Goal: Task Accomplishment & Management: Complete application form

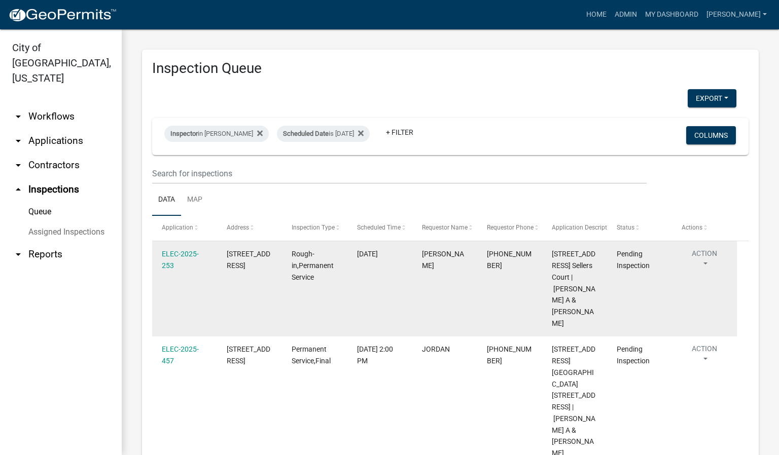
click at [708, 264] on button "Action" at bounding box center [705, 261] width 46 height 25
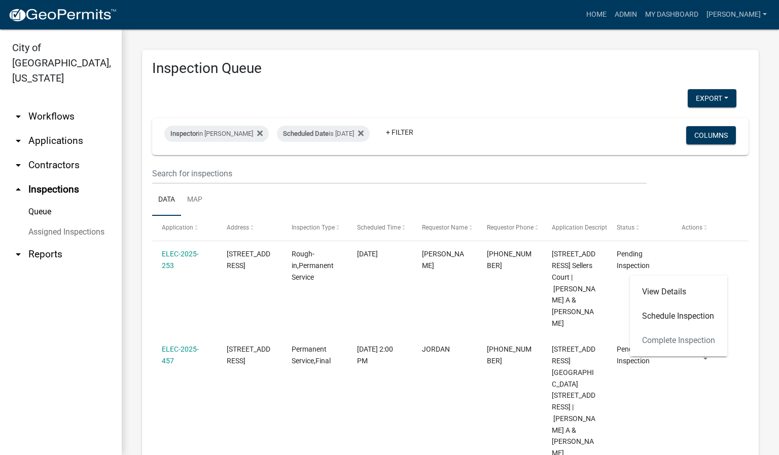
click at [688, 339] on div "View Details Schedule Inspection Complete Inspection" at bounding box center [678, 316] width 97 height 81
click at [673, 341] on div "View Details Schedule Inspection Complete Inspection" at bounding box center [678, 316] width 97 height 81
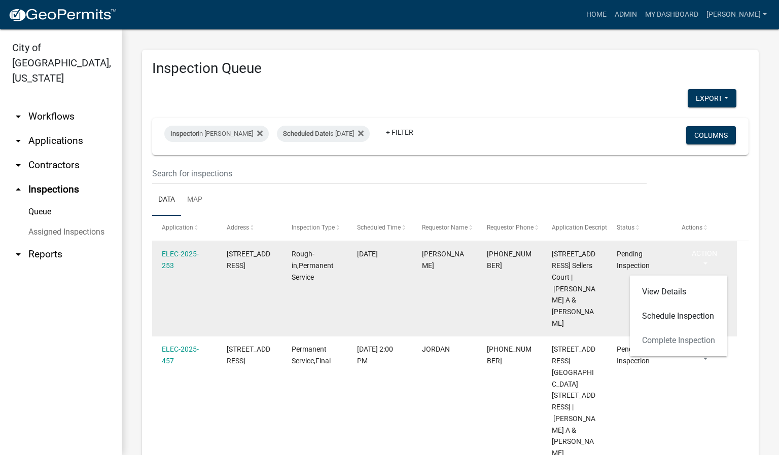
click at [466, 316] on datatable-body-cell "[PERSON_NAME]" at bounding box center [444, 288] width 65 height 95
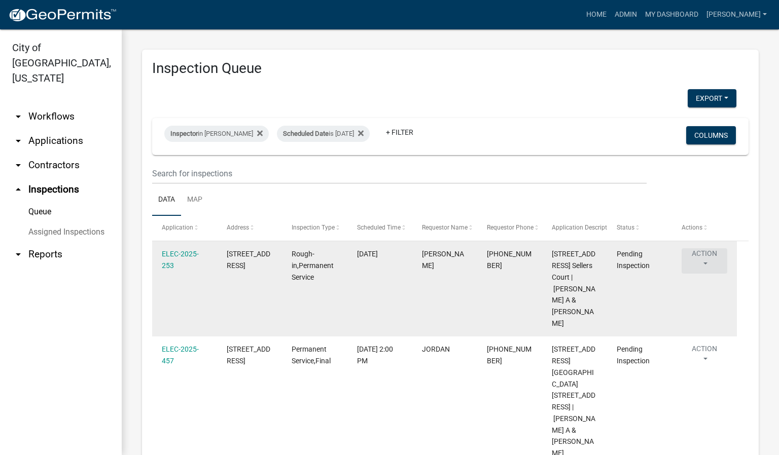
click at [707, 262] on button "Action" at bounding box center [705, 261] width 46 height 25
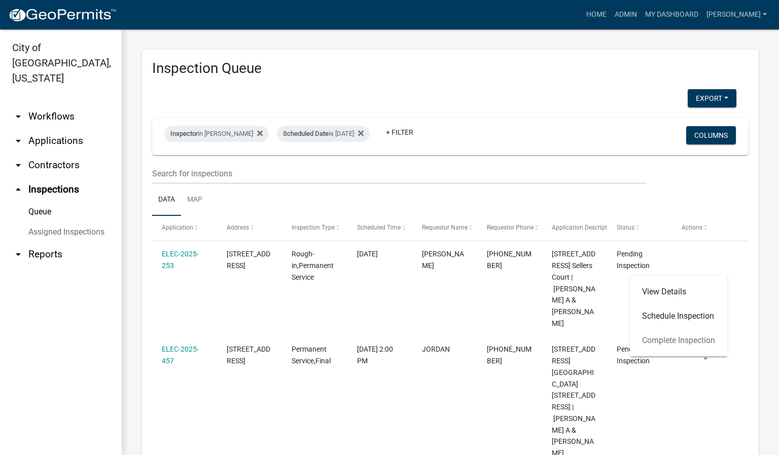
click at [668, 338] on div "View Details Schedule Inspection Complete Inspection" at bounding box center [678, 316] width 97 height 81
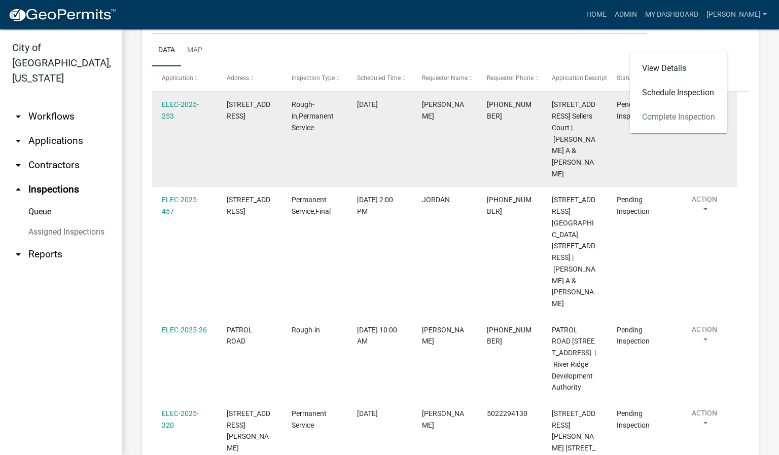
scroll to position [228, 0]
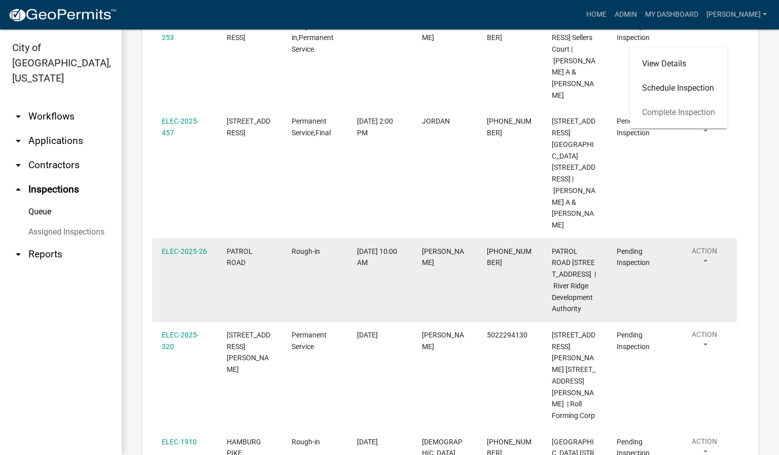
click at [703, 246] on button "Action" at bounding box center [705, 258] width 46 height 25
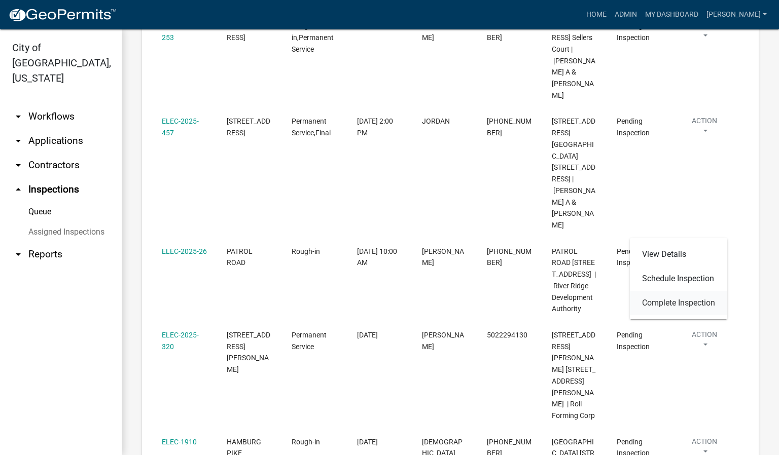
click at [661, 303] on link "Complete Inspection" at bounding box center [678, 303] width 97 height 24
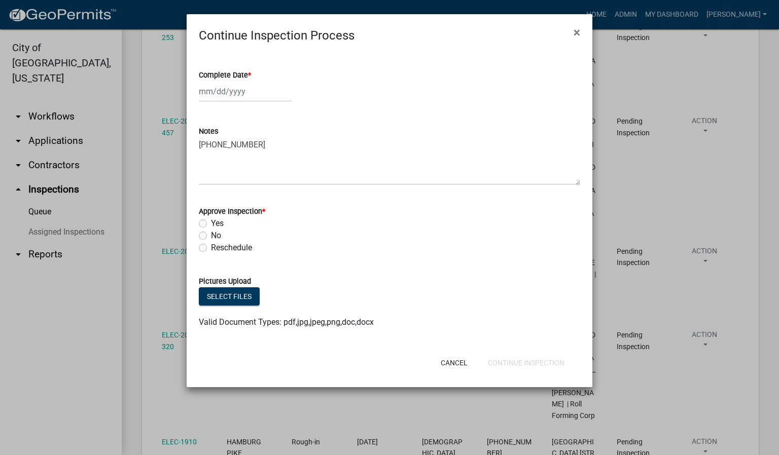
click at [250, 75] on span "*" at bounding box center [249, 75] width 3 height 9
click at [250, 81] on input "Complete Date *" at bounding box center [245, 91] width 93 height 21
select select "9"
select select "2025"
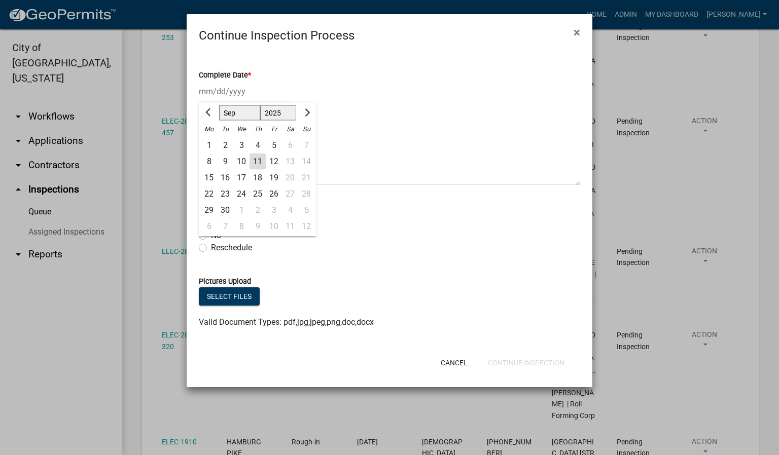
click at [259, 162] on div "11" at bounding box center [258, 162] width 16 height 16
type input "[DATE]"
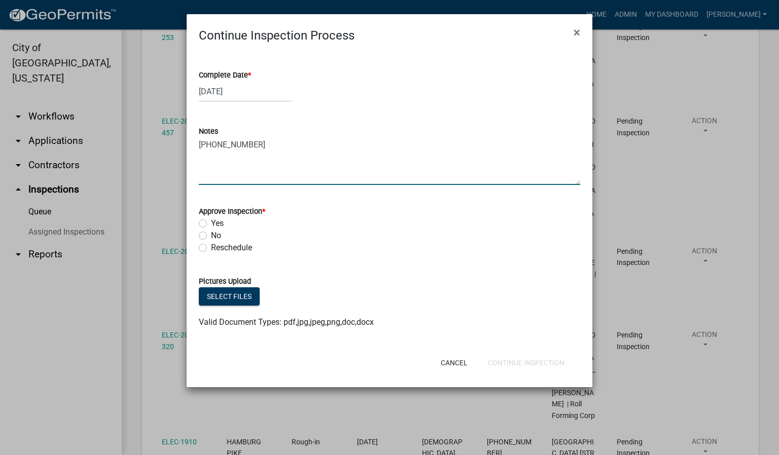
click at [254, 145] on textarea "[PHONE_NUMBER]" at bounding box center [389, 161] width 381 height 48
type textarea "[PHONE_NUMBER] RESTROOM WALL ONLY."
click at [211, 224] on label "Yes" at bounding box center [217, 224] width 13 height 12
click at [211, 224] on input "Yes" at bounding box center [214, 221] width 7 height 7
radio input "true"
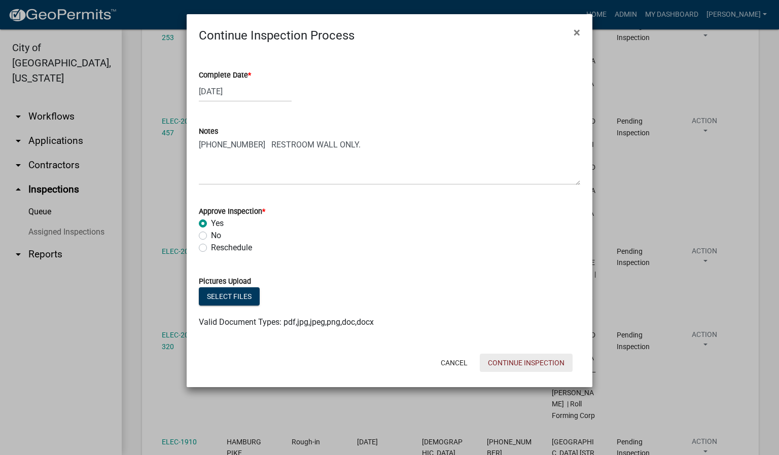
click at [525, 363] on button "Continue Inspection" at bounding box center [526, 363] width 93 height 18
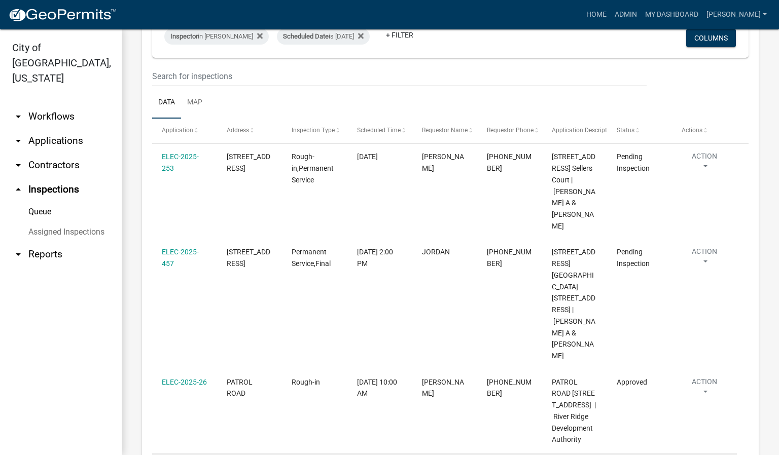
scroll to position [76, 0]
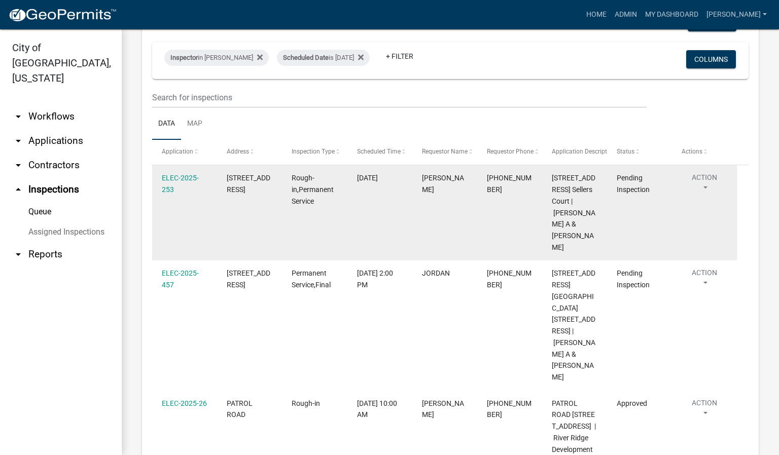
click at [703, 186] on button "Action" at bounding box center [705, 184] width 46 height 25
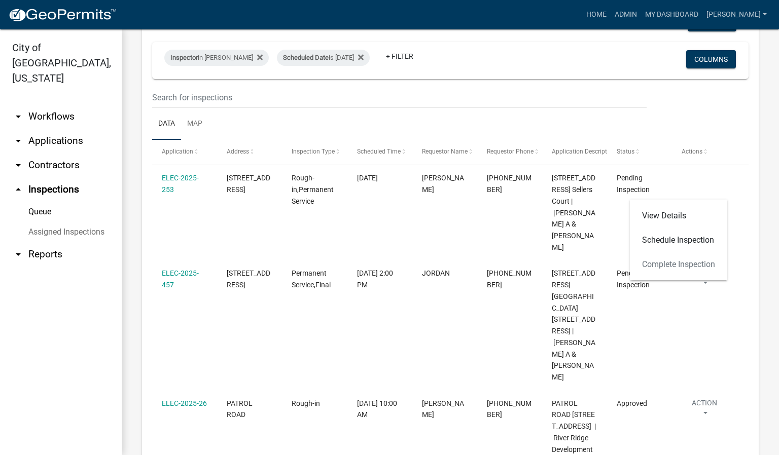
click at [676, 261] on div "View Details Schedule Inspection Complete Inspection" at bounding box center [678, 240] width 97 height 81
click at [659, 261] on div "View Details Schedule Inspection Complete Inspection" at bounding box center [678, 240] width 97 height 81
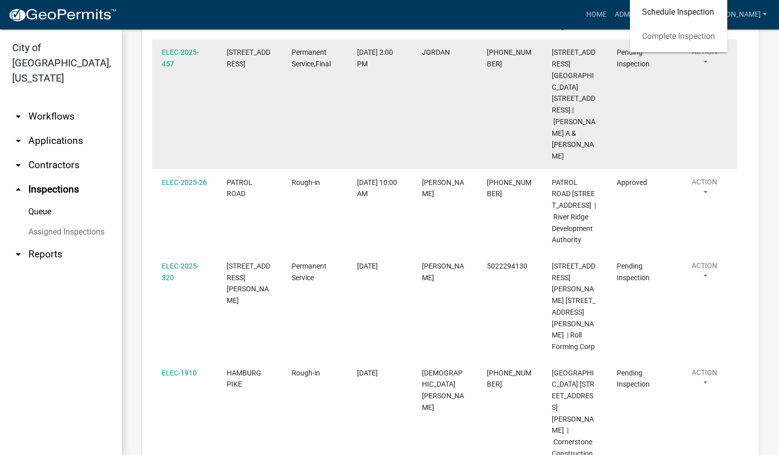
scroll to position [304, 0]
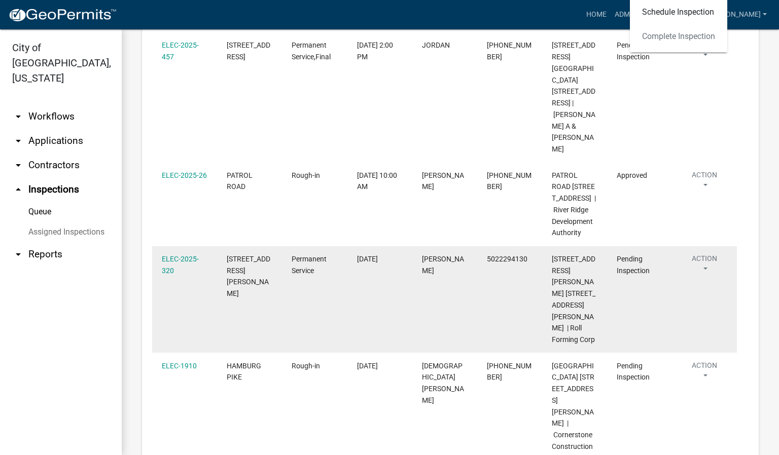
click at [705, 254] on button "Action" at bounding box center [705, 266] width 46 height 25
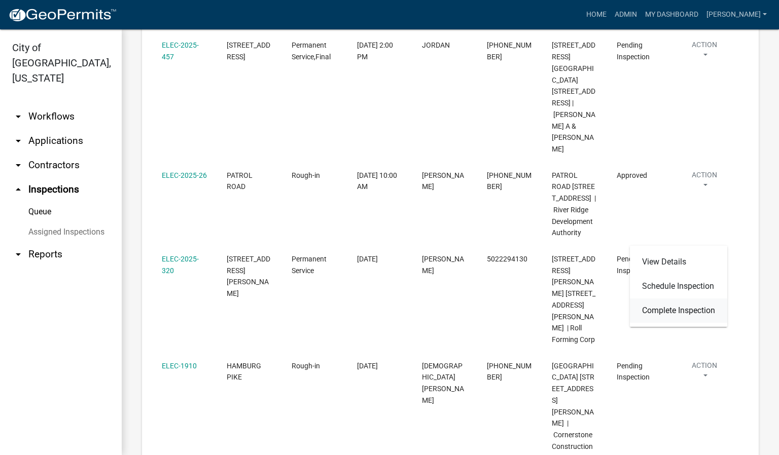
click at [676, 308] on link "Complete Inspection" at bounding box center [678, 311] width 97 height 24
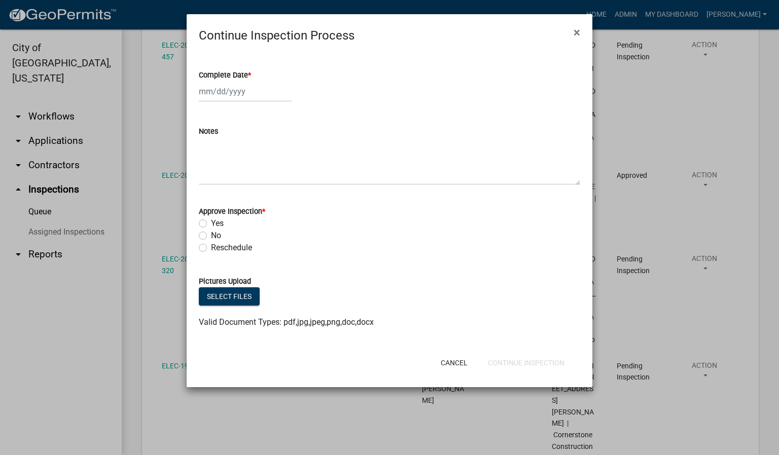
click at [250, 73] on span "*" at bounding box center [249, 75] width 3 height 9
click at [250, 81] on input "Complete Date *" at bounding box center [245, 91] width 93 height 21
select select "9"
select select "2025"
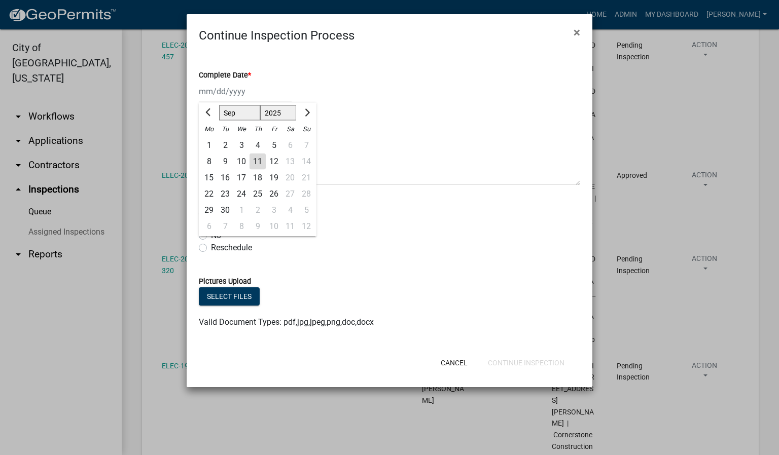
click at [261, 163] on div "11" at bounding box center [258, 162] width 16 height 16
type input "[DATE]"
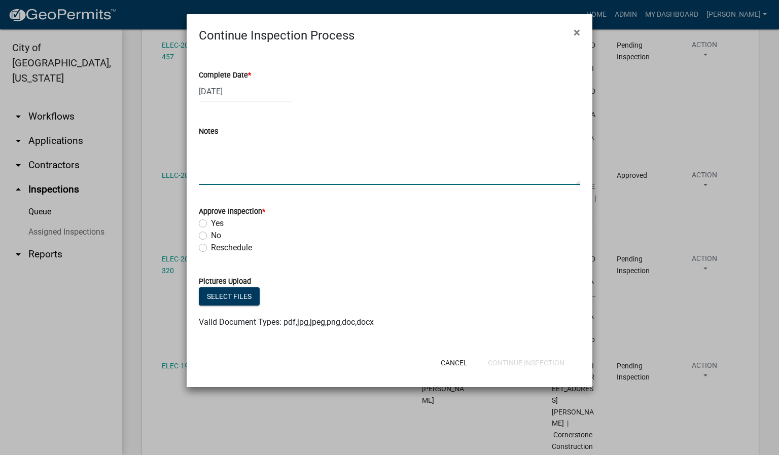
click at [238, 160] on textarea "Notes" at bounding box center [389, 161] width 381 height 48
type textarea "THIS INSPECTION WAS DONE ON [DATE]."
click at [211, 224] on label "Yes" at bounding box center [217, 224] width 13 height 12
click at [211, 224] on input "Yes" at bounding box center [214, 221] width 7 height 7
radio input "true"
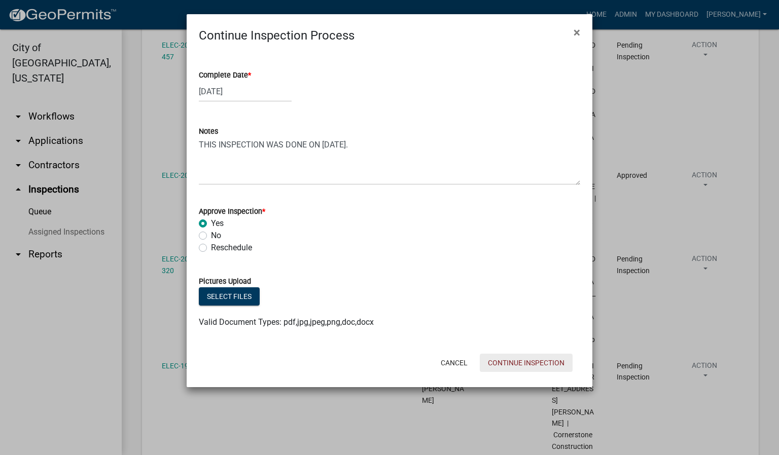
click at [544, 365] on button "Continue Inspection" at bounding box center [526, 363] width 93 height 18
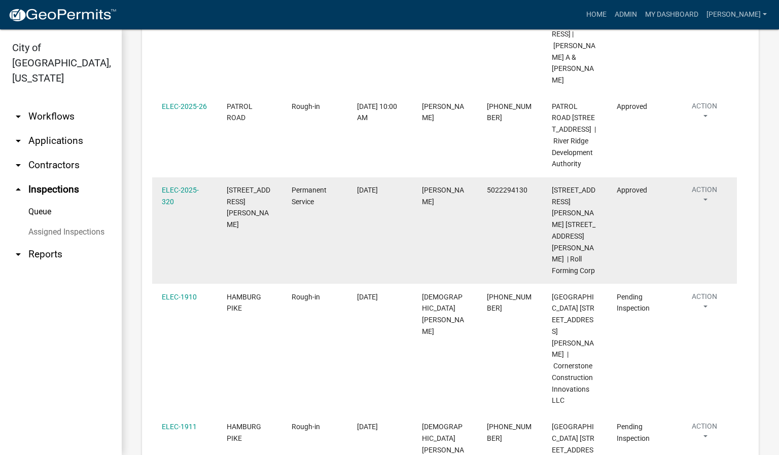
scroll to position [380, 0]
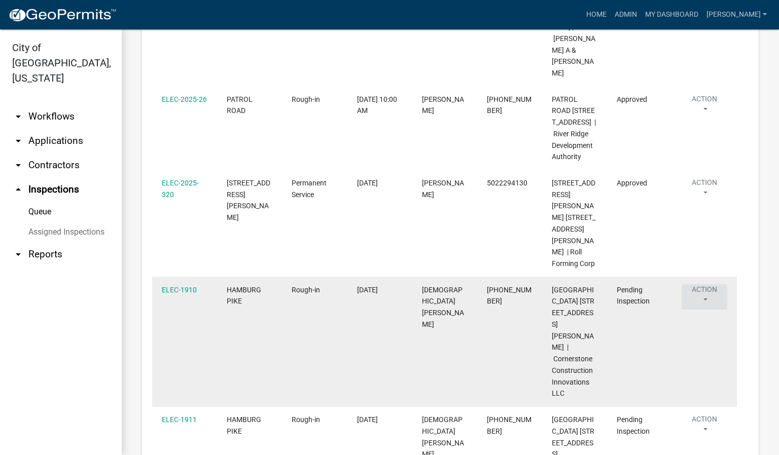
click at [703, 285] on button "Action" at bounding box center [705, 297] width 46 height 25
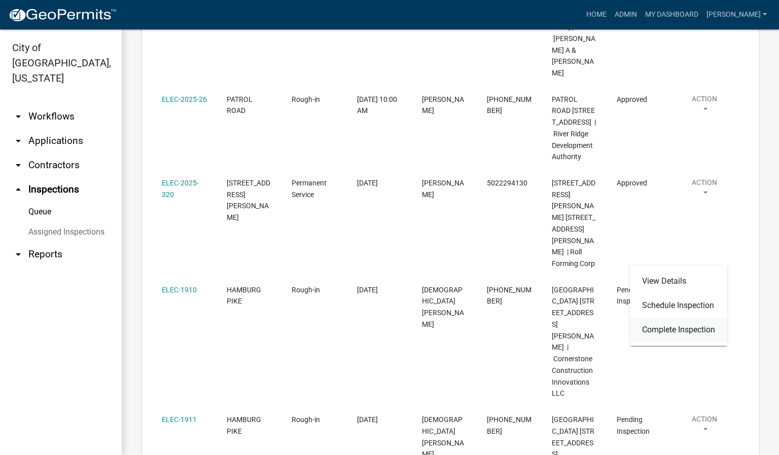
click at [685, 327] on link "Complete Inspection" at bounding box center [678, 330] width 97 height 24
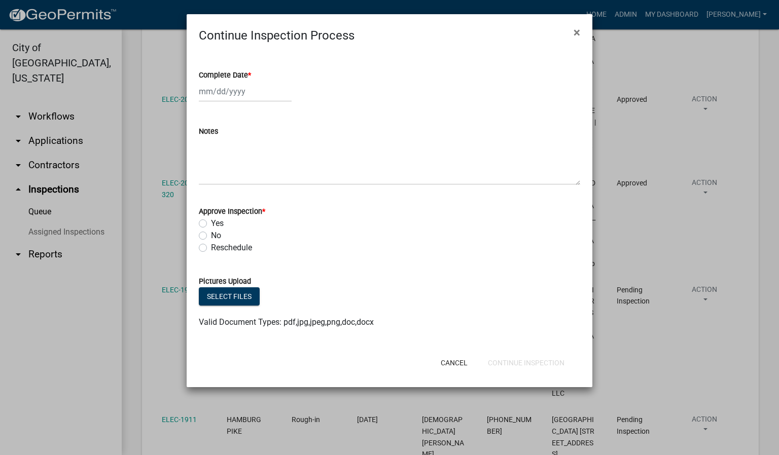
click at [251, 75] on span "*" at bounding box center [249, 75] width 3 height 9
click at [252, 81] on input "Complete Date *" at bounding box center [245, 91] width 93 height 21
select select "9"
select select "2025"
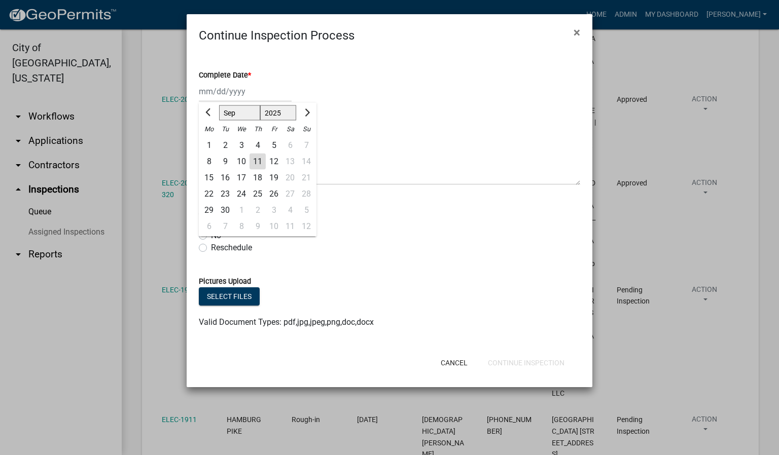
click at [262, 157] on div "11" at bounding box center [258, 162] width 16 height 16
type input "[DATE]"
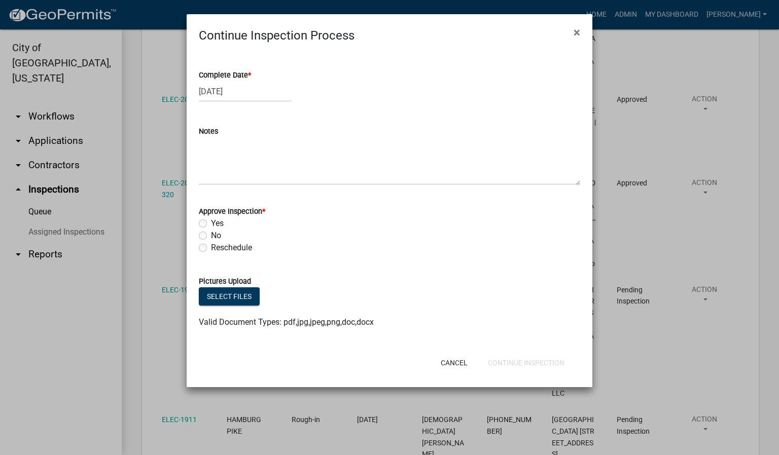
click at [207, 225] on div "Yes" at bounding box center [389, 224] width 381 height 12
click at [211, 222] on label "Yes" at bounding box center [217, 224] width 13 height 12
click at [211, 222] on input "Yes" at bounding box center [214, 221] width 7 height 7
radio input "true"
click at [532, 364] on button "Continue Inspection" at bounding box center [526, 363] width 93 height 18
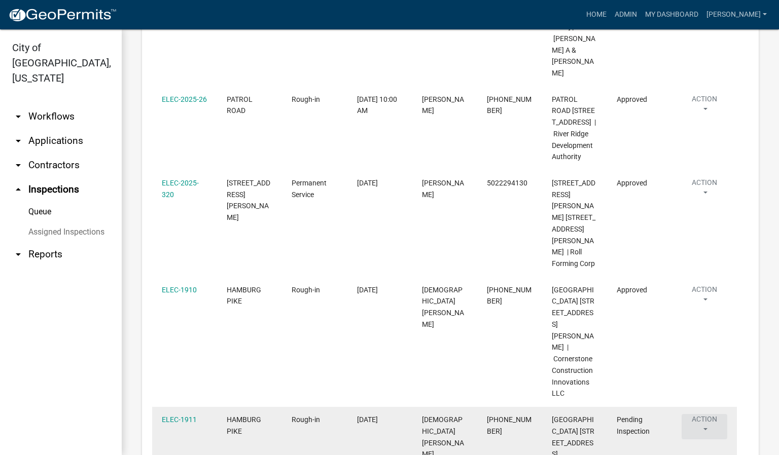
click at [706, 414] on button "Action" at bounding box center [705, 426] width 46 height 25
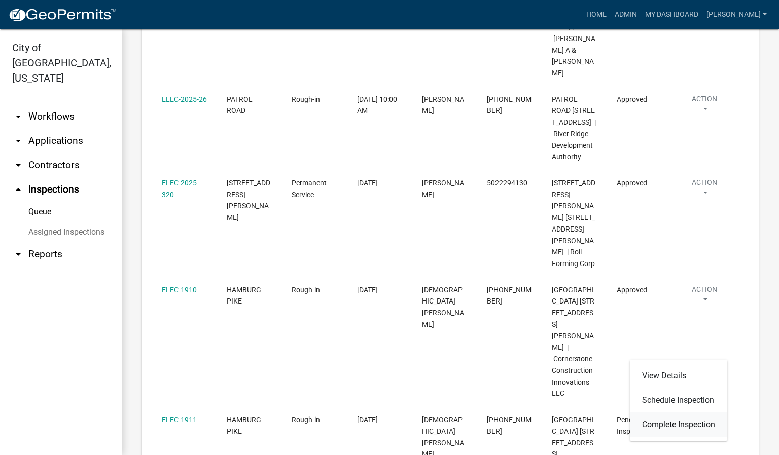
click at [664, 423] on link "Complete Inspection" at bounding box center [678, 425] width 97 height 24
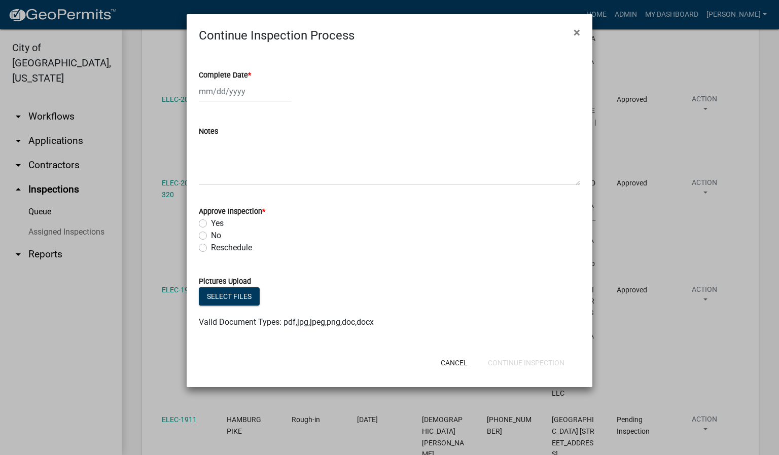
click at [248, 72] on label "Complete Date *" at bounding box center [225, 75] width 52 height 7
click at [248, 81] on input "Complete Date *" at bounding box center [245, 91] width 93 height 21
select select "9"
select select "2025"
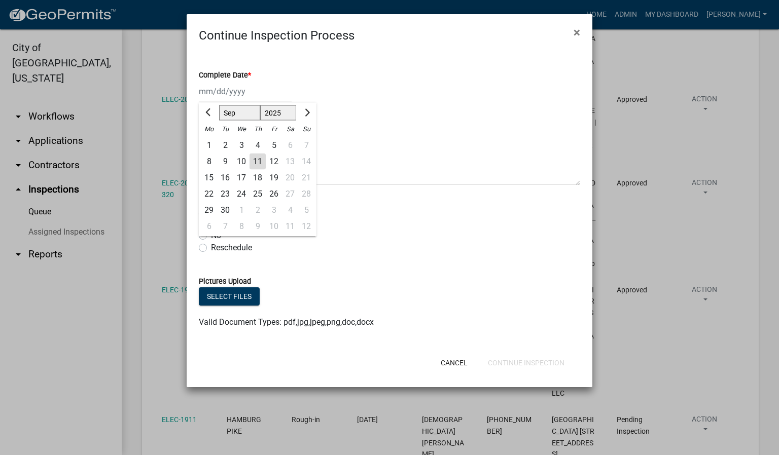
click at [259, 157] on div "11" at bounding box center [258, 162] width 16 height 16
type input "[DATE]"
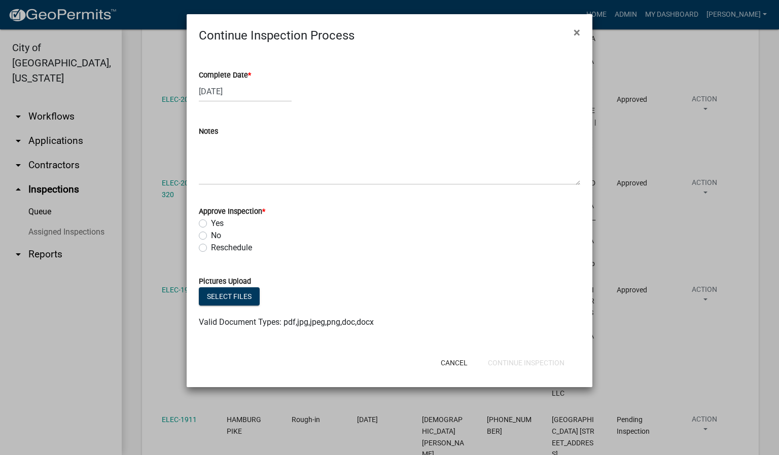
click at [207, 226] on div "Yes" at bounding box center [389, 224] width 381 height 12
click at [211, 222] on label "Yes" at bounding box center [217, 224] width 13 height 12
click at [211, 222] on input "Yes" at bounding box center [214, 221] width 7 height 7
radio input "true"
click at [529, 369] on button "Continue Inspection" at bounding box center [526, 363] width 93 height 18
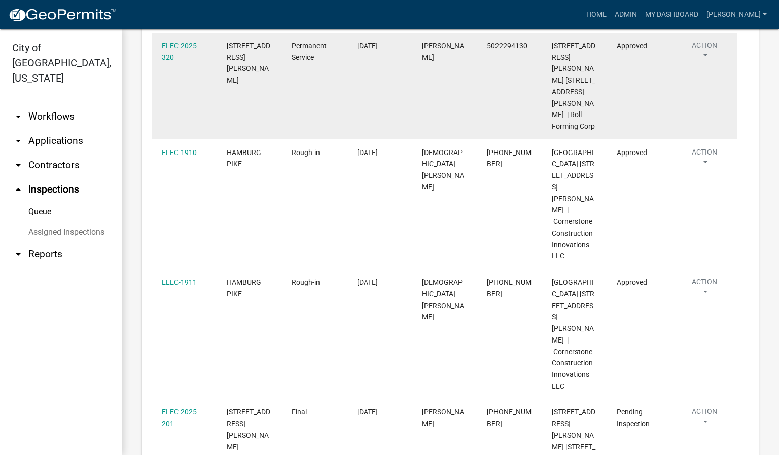
scroll to position [522, 0]
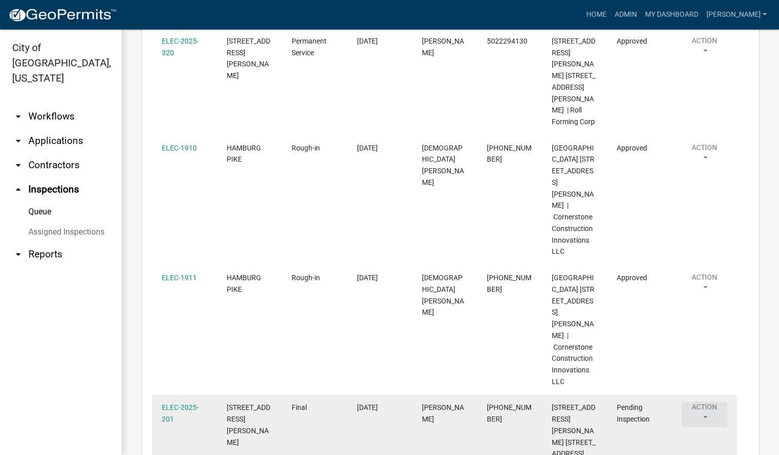
click at [703, 402] on button "Action" at bounding box center [705, 414] width 46 height 25
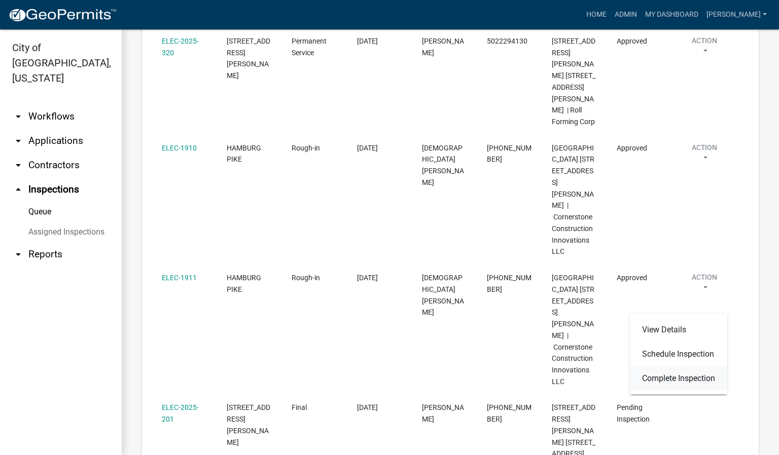
click at [664, 375] on link "Complete Inspection" at bounding box center [678, 379] width 97 height 24
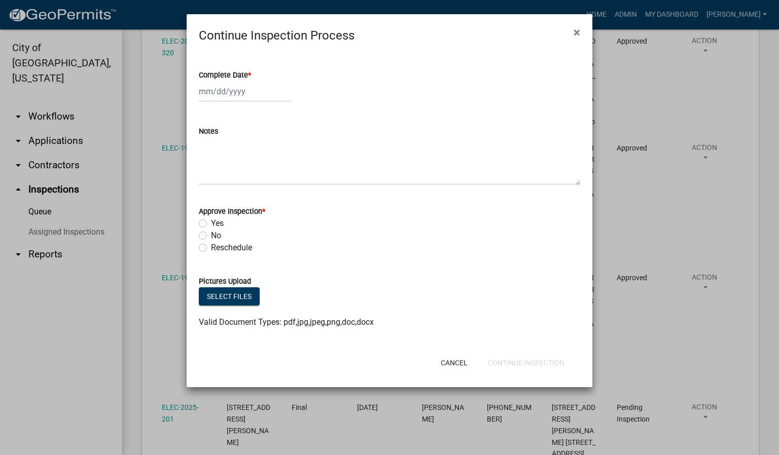
click at [250, 73] on span "*" at bounding box center [249, 75] width 3 height 9
click at [250, 81] on input "Complete Date *" at bounding box center [245, 91] width 93 height 21
select select "9"
select select "2025"
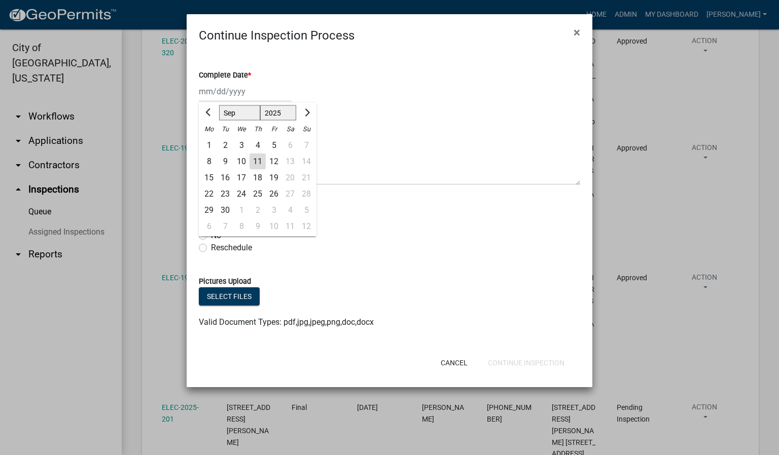
click at [253, 159] on div "11" at bounding box center [258, 162] width 16 height 16
type input "[DATE]"
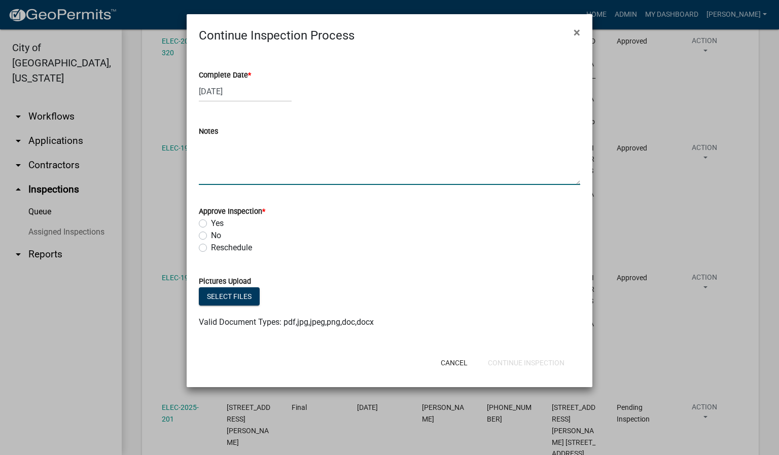
click at [225, 149] on textarea "Notes" at bounding box center [389, 161] width 381 height 48
type textarea "BASEMENT ONLY."
click at [211, 222] on label "Yes" at bounding box center [217, 224] width 13 height 12
click at [211, 222] on input "Yes" at bounding box center [214, 221] width 7 height 7
radio input "true"
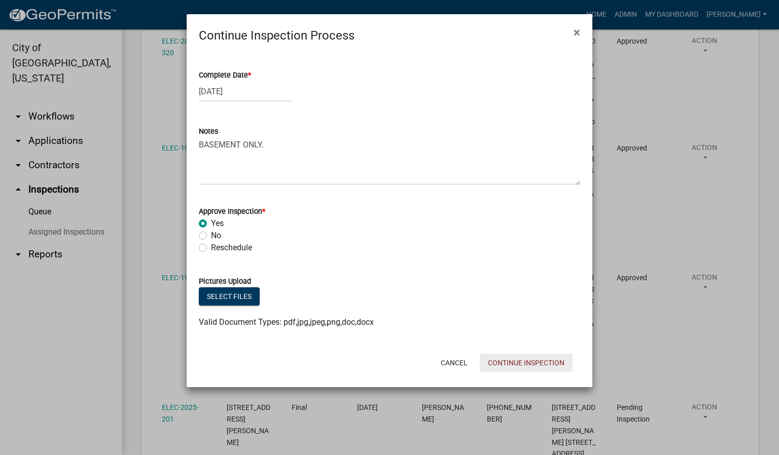
click at [551, 361] on button "Continue Inspection" at bounding box center [526, 363] width 93 height 18
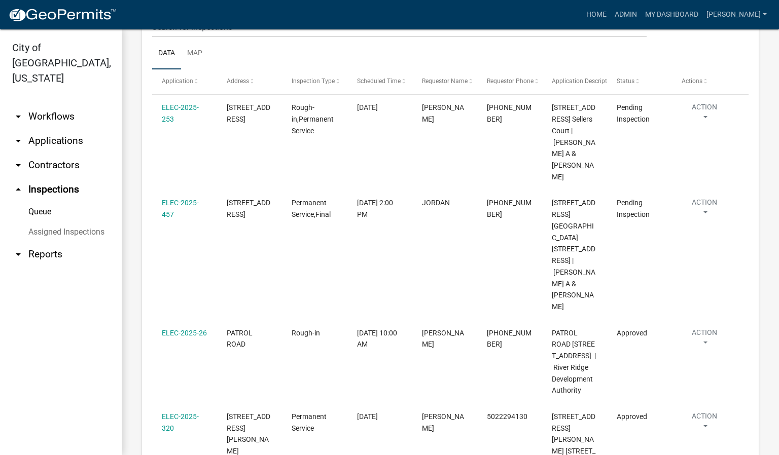
scroll to position [142, 0]
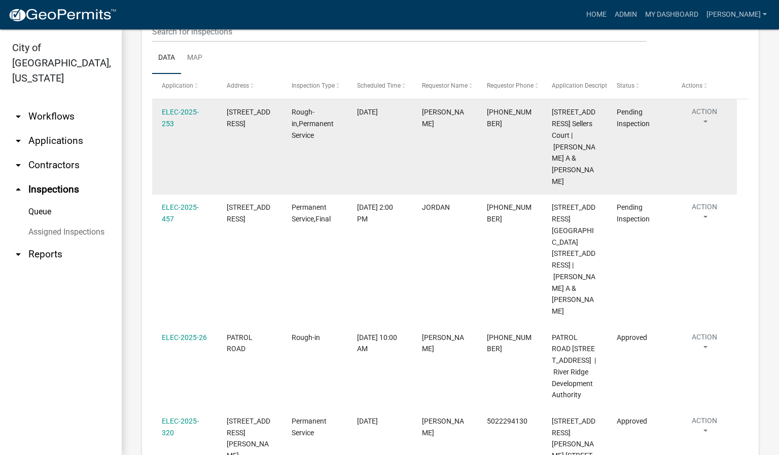
click at [703, 119] on button "Action" at bounding box center [705, 119] width 46 height 25
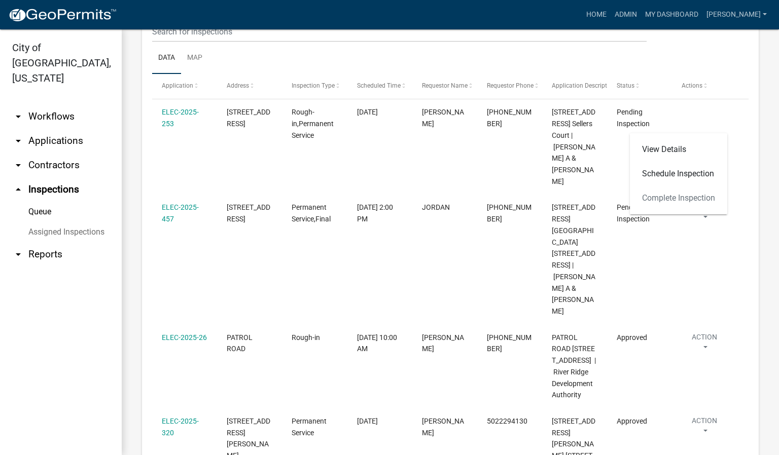
click at [655, 198] on div "View Details Schedule Inspection Complete Inspection" at bounding box center [678, 173] width 97 height 81
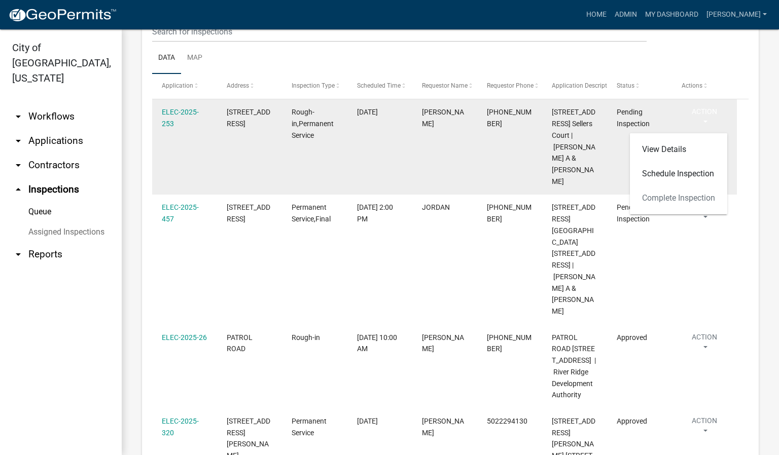
click at [431, 171] on datatable-body-cell "[PERSON_NAME]" at bounding box center [444, 146] width 65 height 95
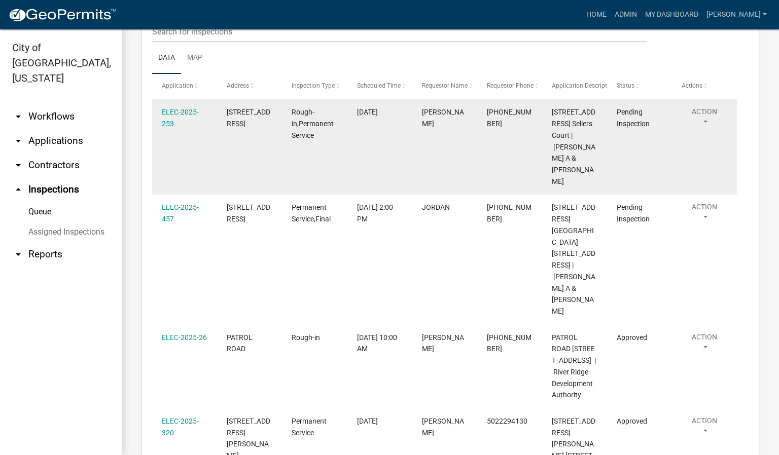
click at [431, 171] on datatable-body-cell "[PERSON_NAME]" at bounding box center [444, 146] width 65 height 95
click at [706, 120] on button "Action" at bounding box center [705, 119] width 46 height 25
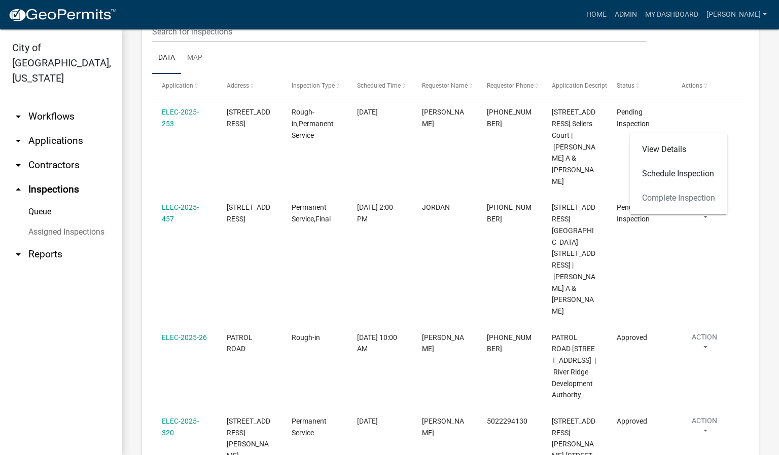
click at [679, 195] on div "View Details Schedule Inspection Complete Inspection" at bounding box center [678, 173] width 97 height 81
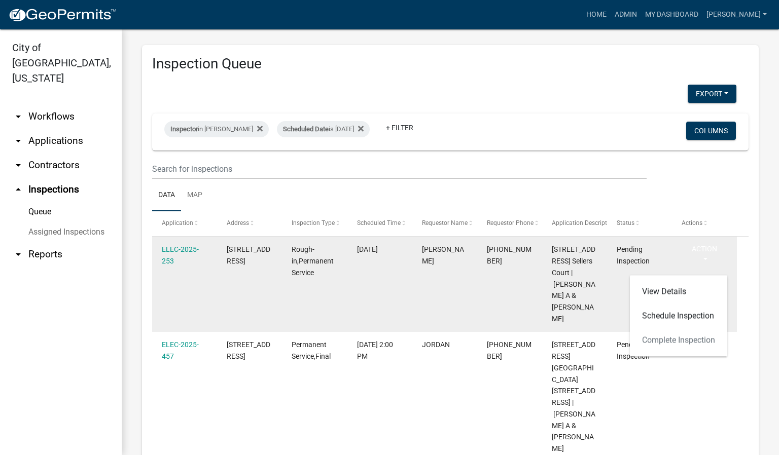
scroll to position [0, 0]
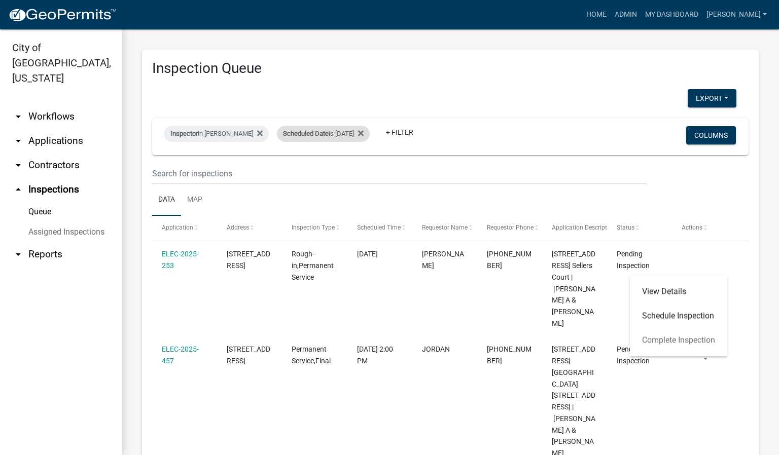
click at [358, 131] on div "Scheduled Date is [DATE]" at bounding box center [323, 134] width 93 height 16
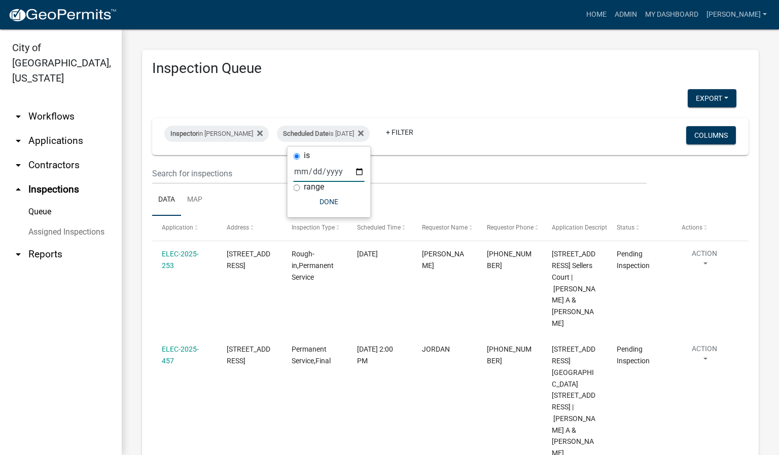
click at [358, 169] on input "[DATE]" at bounding box center [329, 171] width 71 height 21
type input "[DATE]"
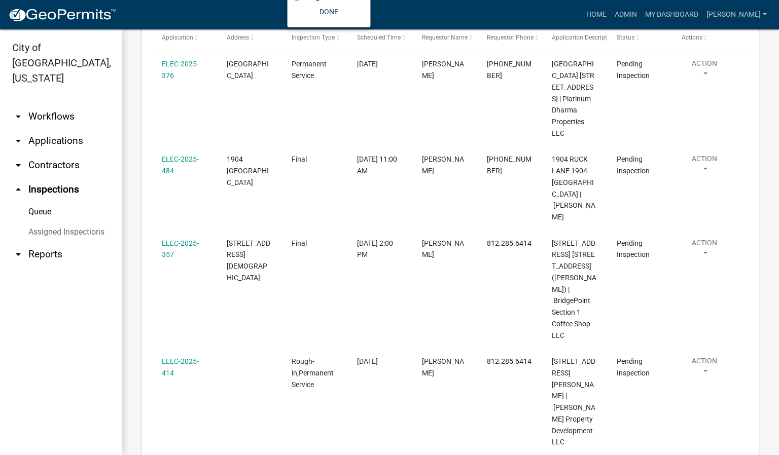
scroll to position [184, 0]
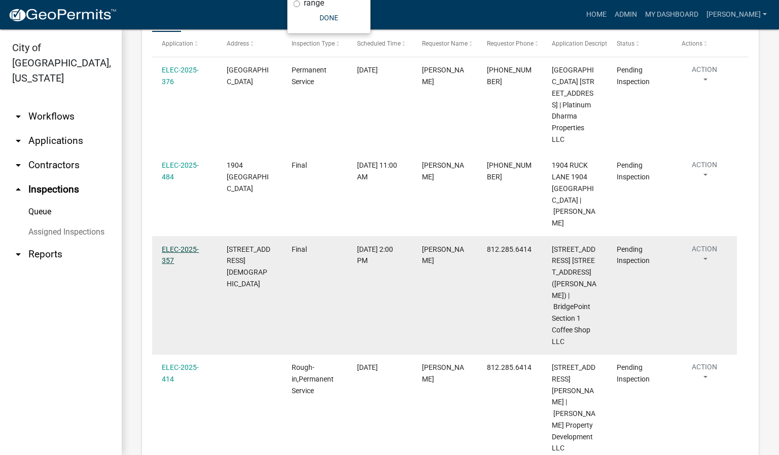
click at [175, 253] on link "ELEC-2025-357" at bounding box center [180, 255] width 37 height 20
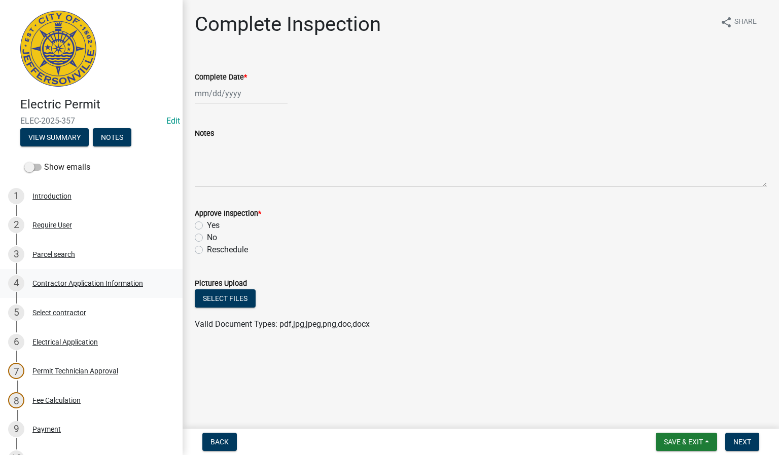
click at [107, 282] on div "Contractor Application Information" at bounding box center [87, 283] width 111 height 7
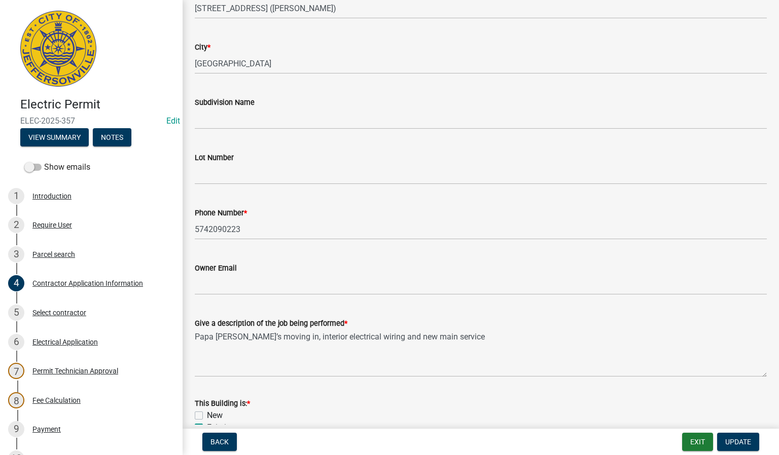
scroll to position [228, 0]
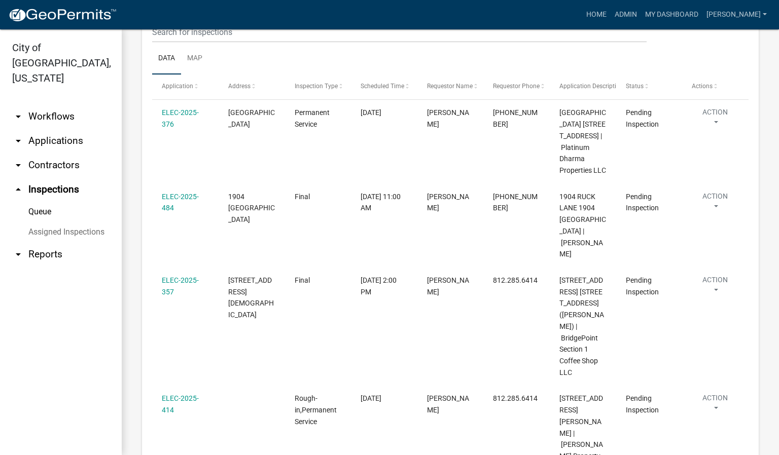
scroll to position [152, 0]
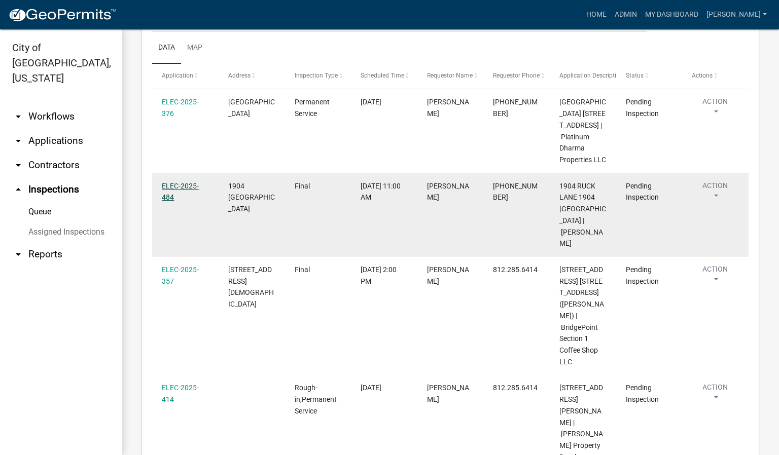
click at [172, 198] on link "ELEC-2025-484" at bounding box center [180, 192] width 37 height 20
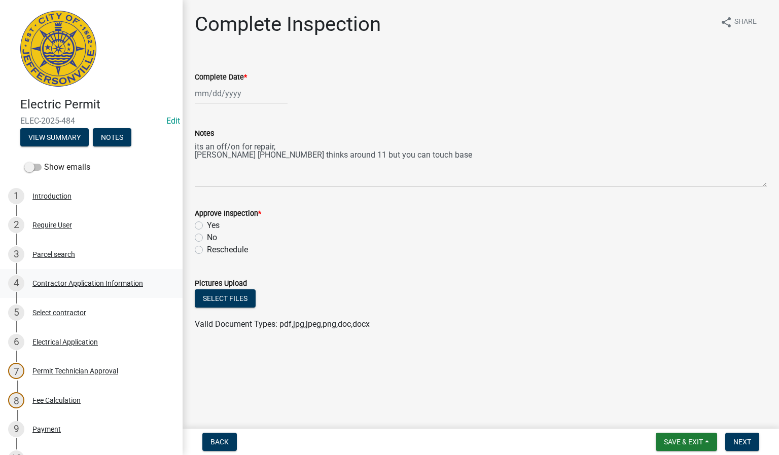
click at [108, 282] on div "Contractor Application Information" at bounding box center [87, 283] width 111 height 7
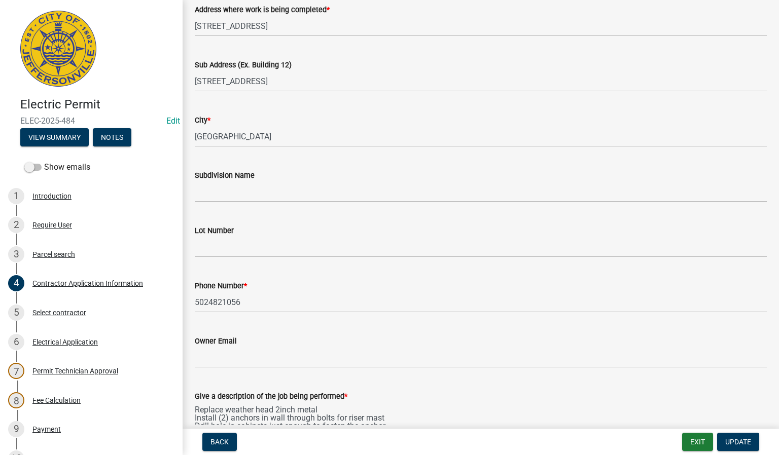
scroll to position [111, 0]
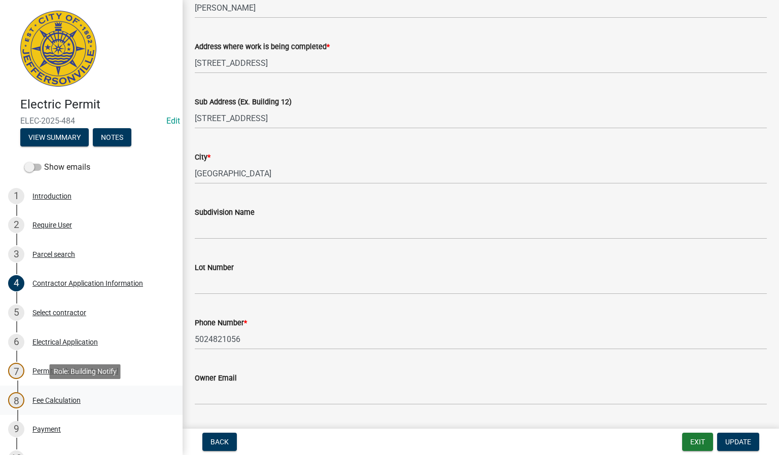
click at [68, 399] on div "Fee Calculation" at bounding box center [56, 400] width 48 height 7
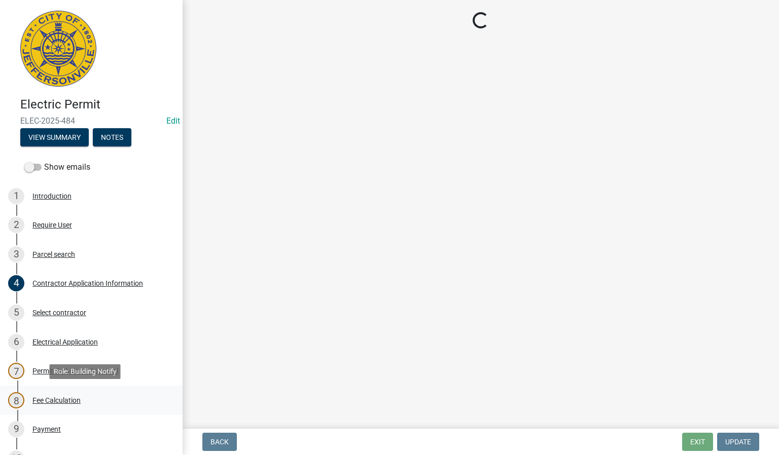
scroll to position [0, 0]
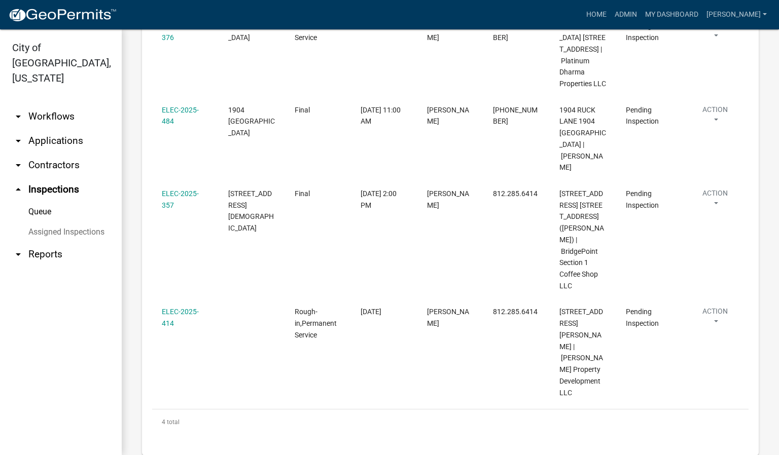
scroll to position [249, 0]
